Goal: Task Accomplishment & Management: Manage account settings

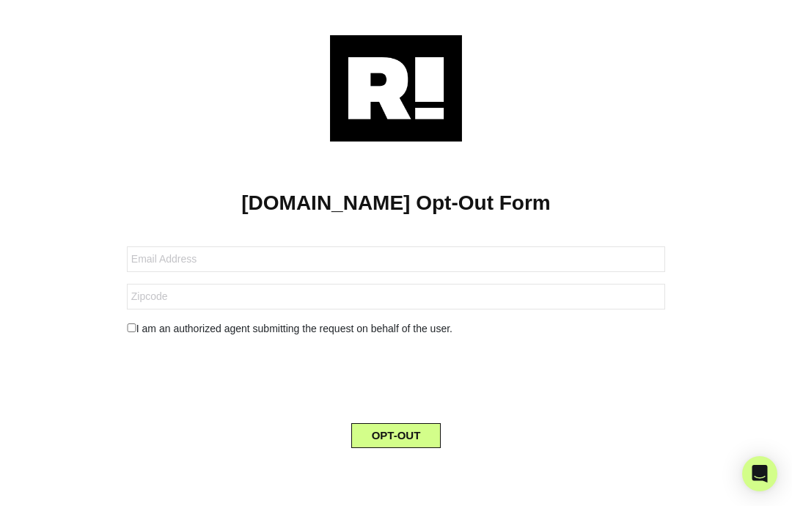
click at [389, 427] on button "OPT-OUT" at bounding box center [396, 435] width 90 height 25
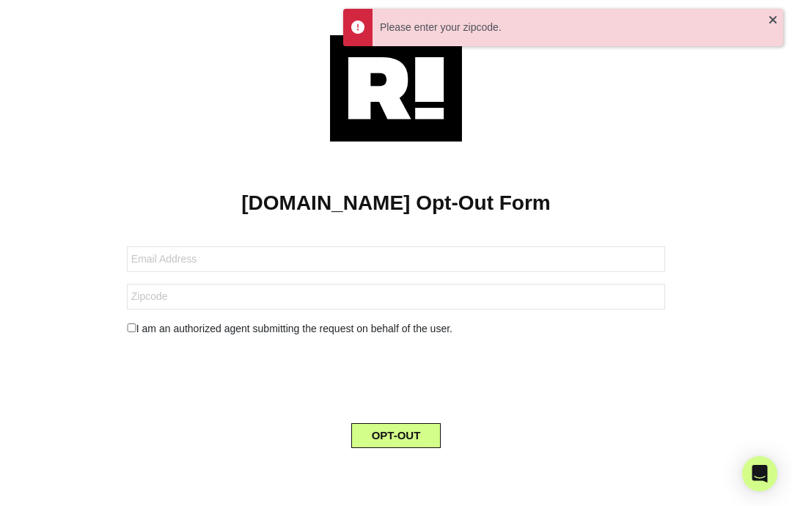
click at [546, 32] on div "Please enter your zipcode." at bounding box center [574, 27] width 389 height 15
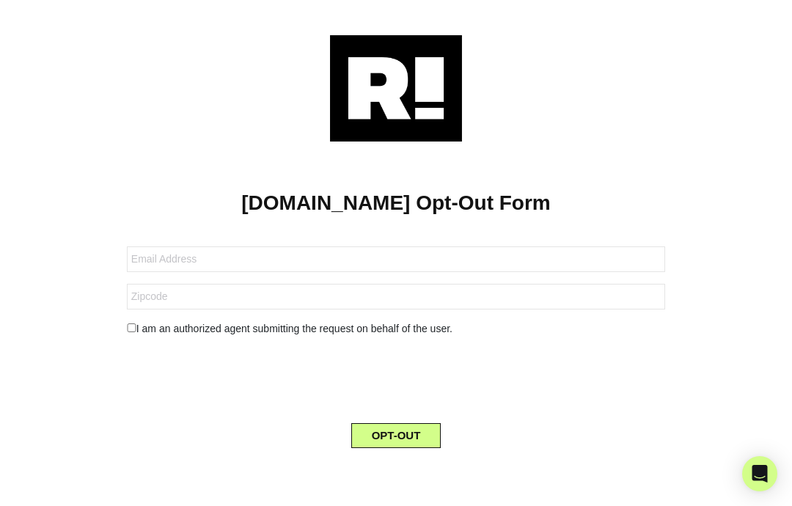
click at [402, 432] on button "OPT-OUT" at bounding box center [396, 435] width 90 height 25
click at [482, 24] on div "[DOMAIN_NAME] Opt-Out Form I am an authorized agent submitting the request on b…" at bounding box center [396, 251] width 792 height 502
click at [426, 36] on img at bounding box center [396, 88] width 132 height 106
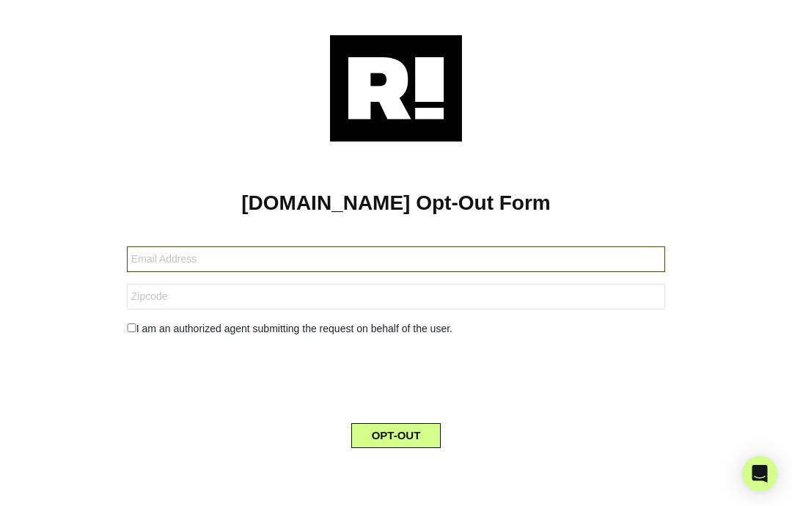
click at [361, 260] on input "text" at bounding box center [396, 259] width 538 height 26
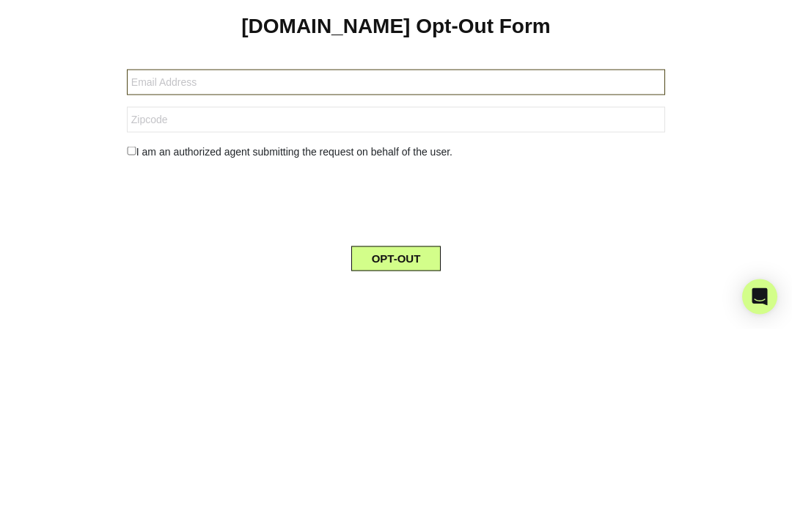
type input "[EMAIL_ADDRESS][DOMAIN_NAME]"
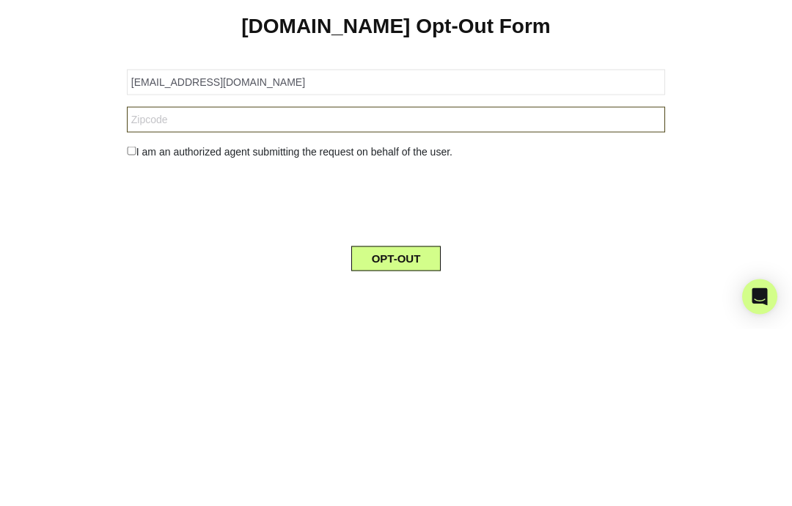
type input "33903"
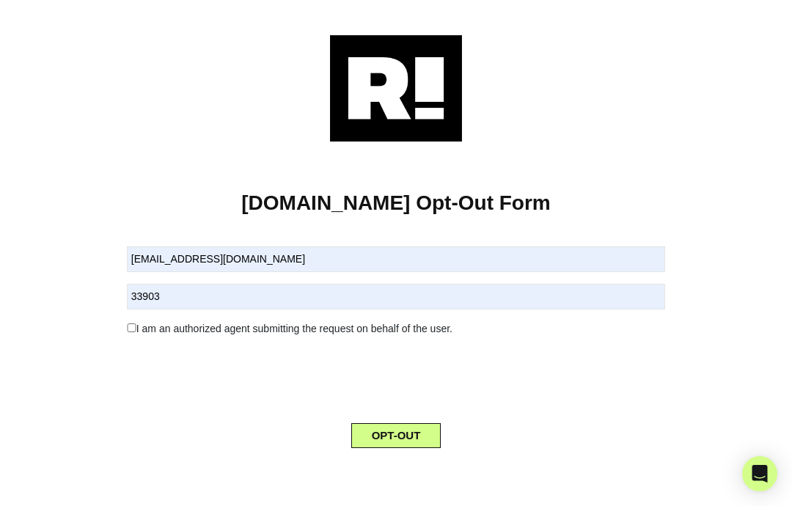
click at [389, 431] on button "OPT-OUT" at bounding box center [396, 435] width 90 height 25
